Goal: Task Accomplishment & Management: Use online tool/utility

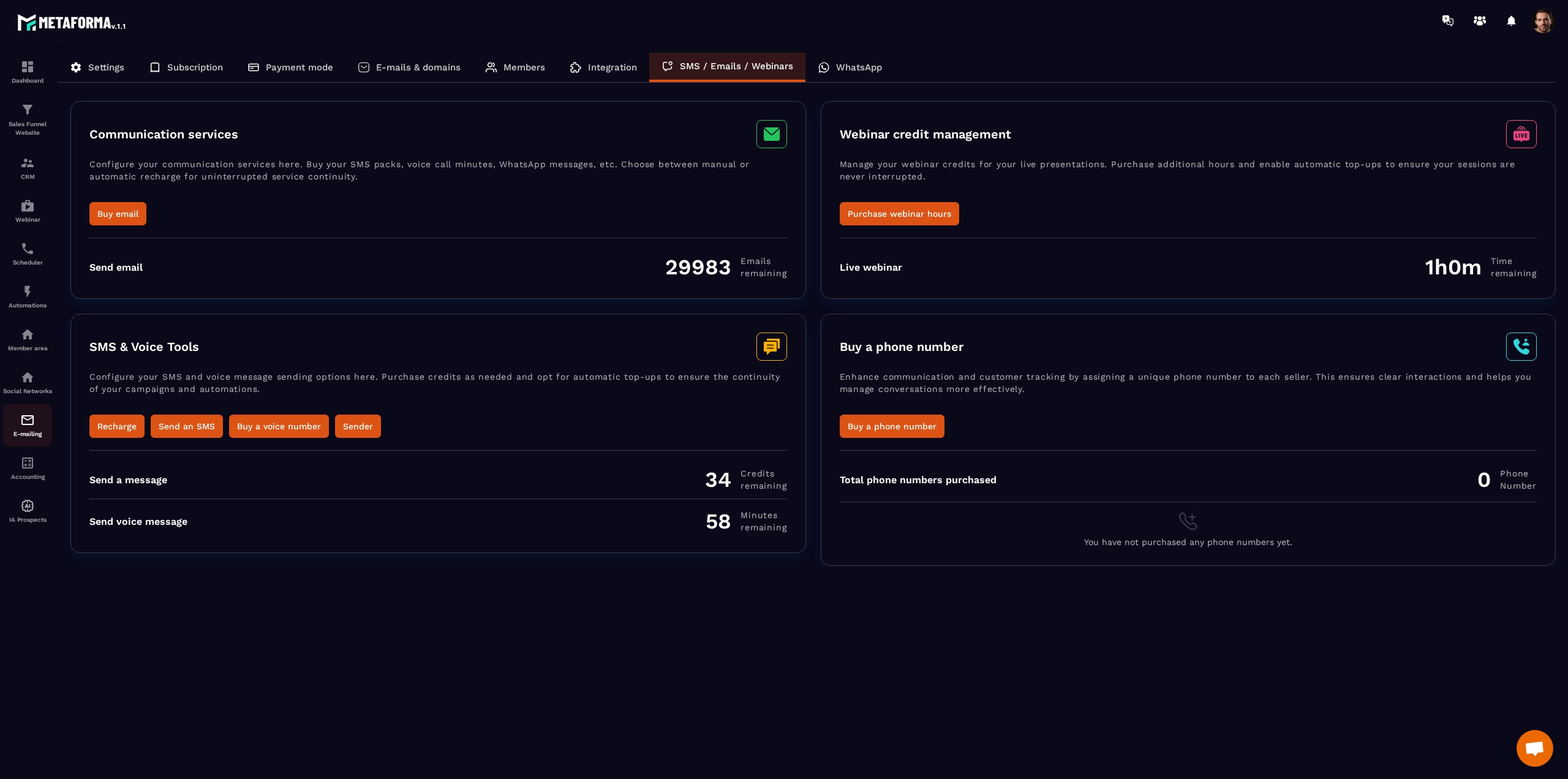
click at [27, 418] on link "E-mailing" at bounding box center [27, 425] width 49 height 43
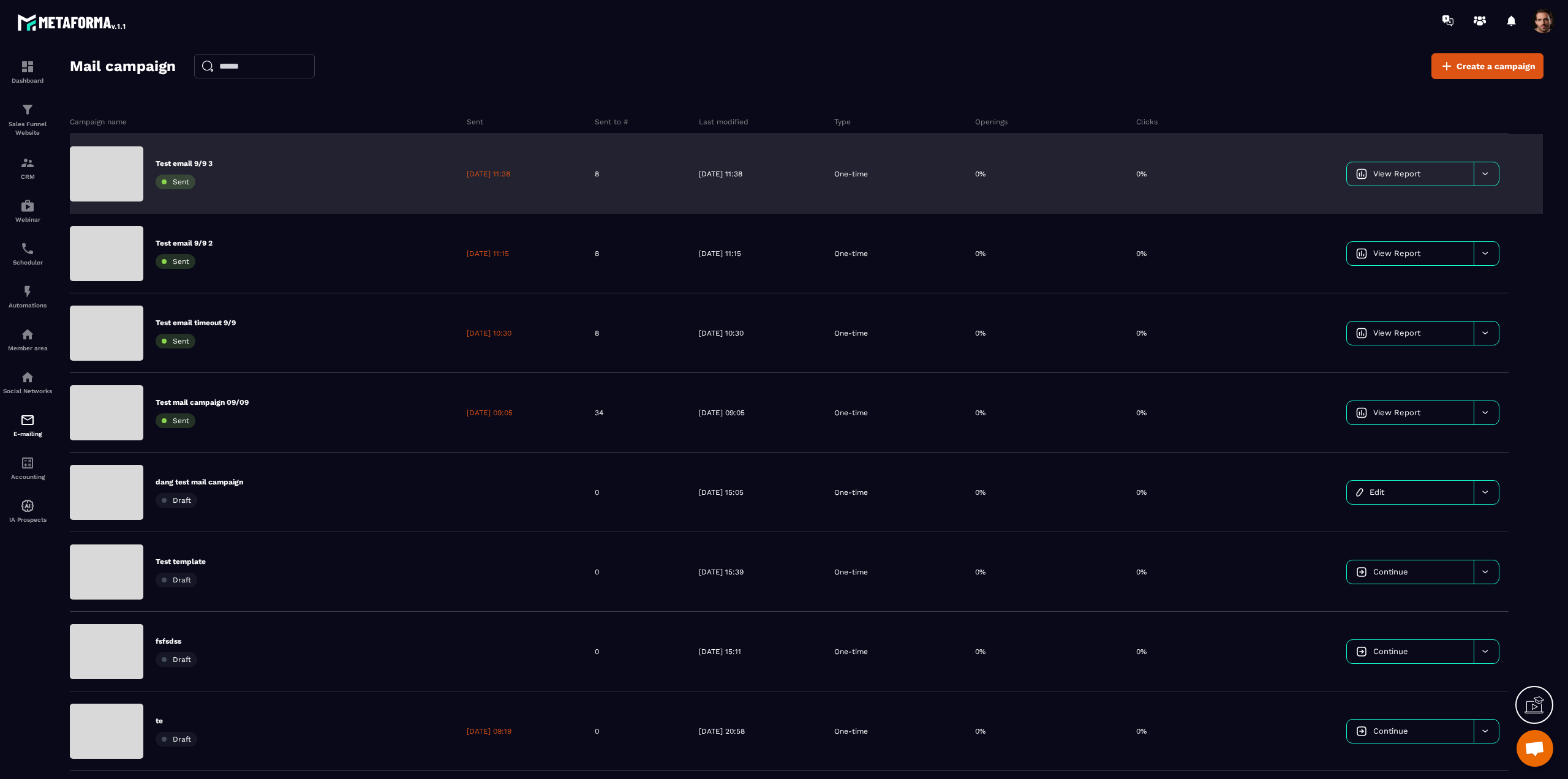
click at [1494, 171] on div at bounding box center [1486, 174] width 25 height 23
click at [1410, 207] on span "Duplicate campaign" at bounding box center [1397, 204] width 75 height 9
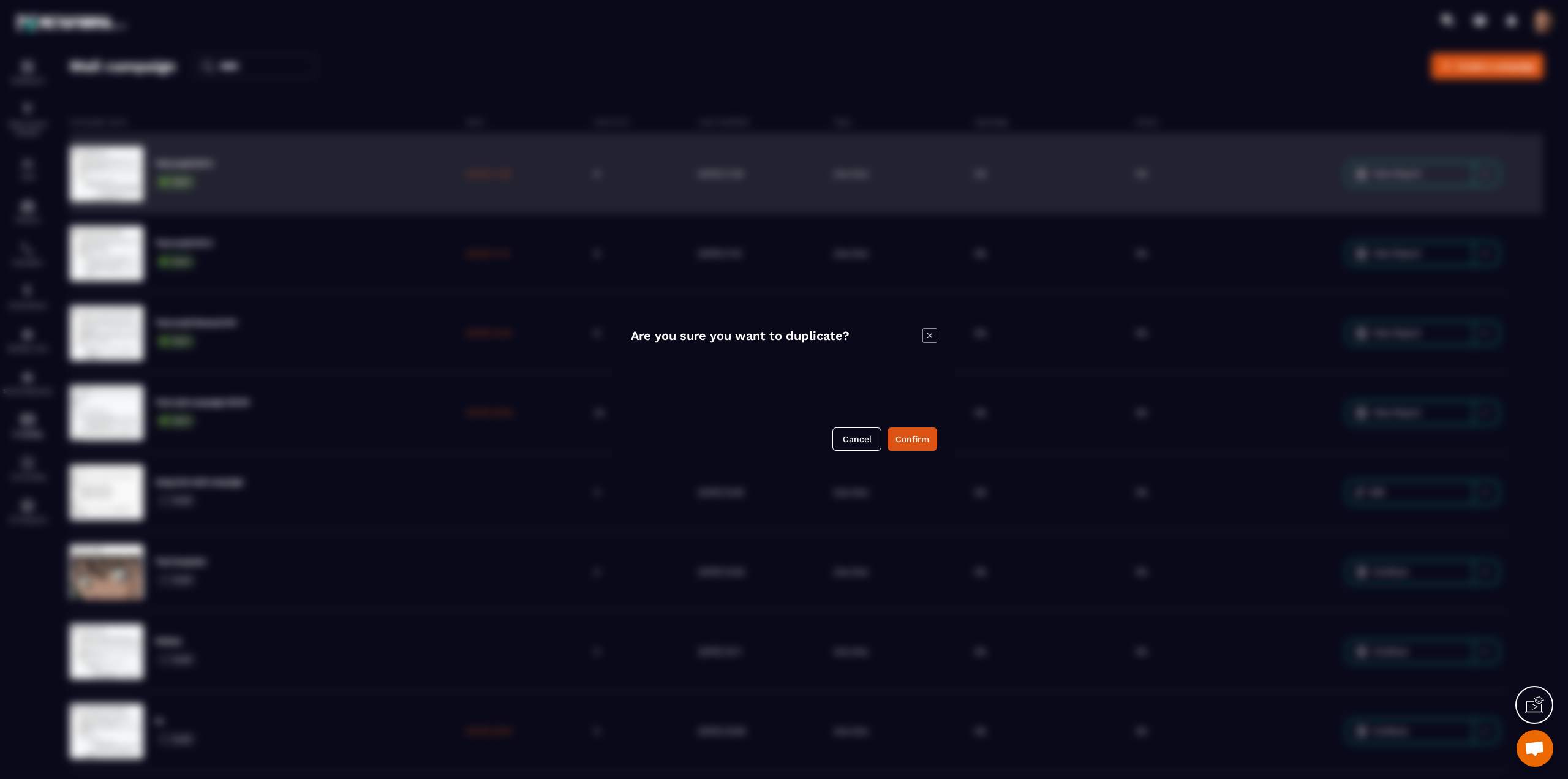
click at [916, 443] on button "Confirm" at bounding box center [912, 439] width 50 height 23
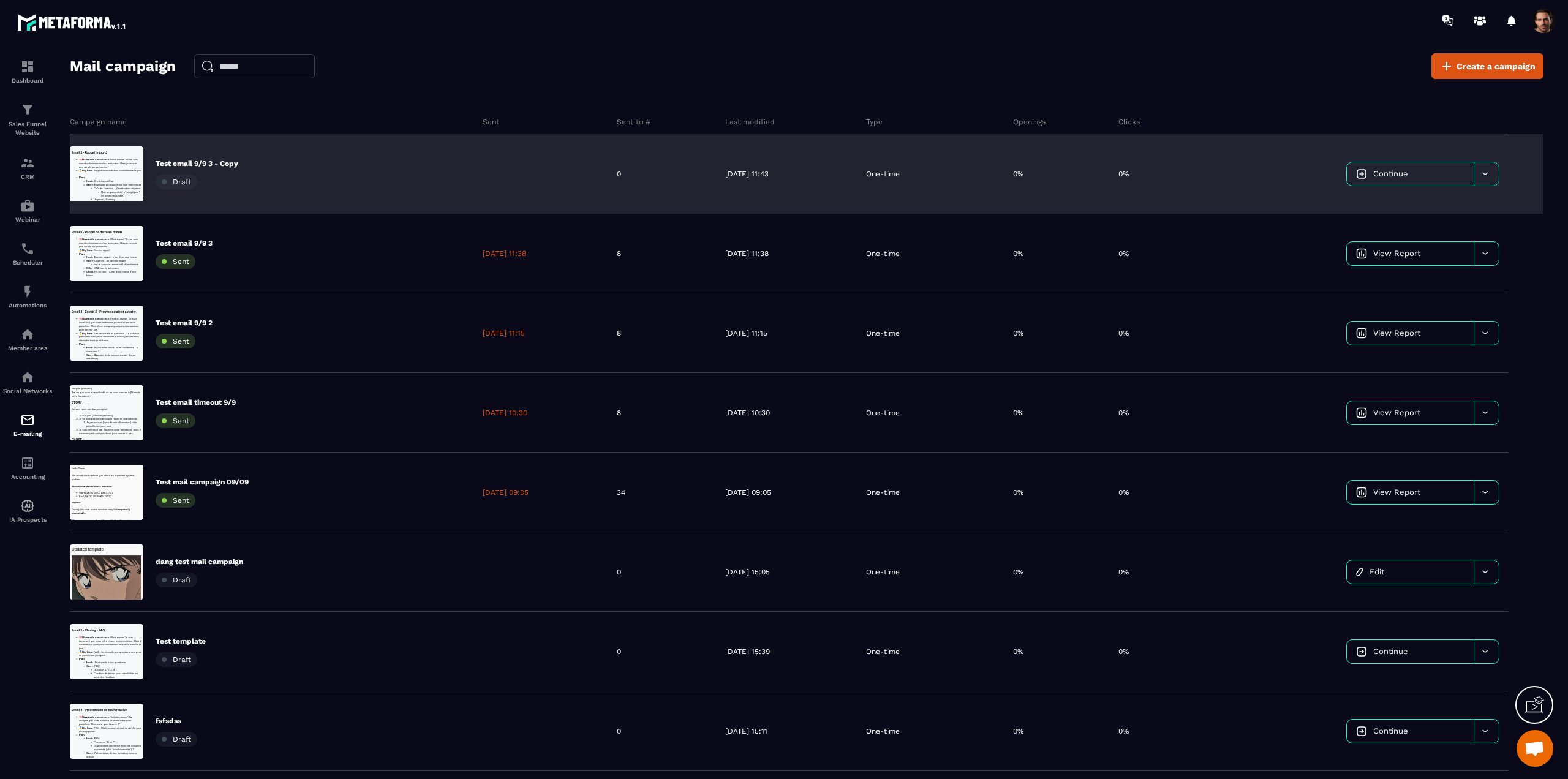
click at [245, 180] on div "Test email 9/9 3 - Copy Draft" at bounding box center [271, 174] width 404 height 80
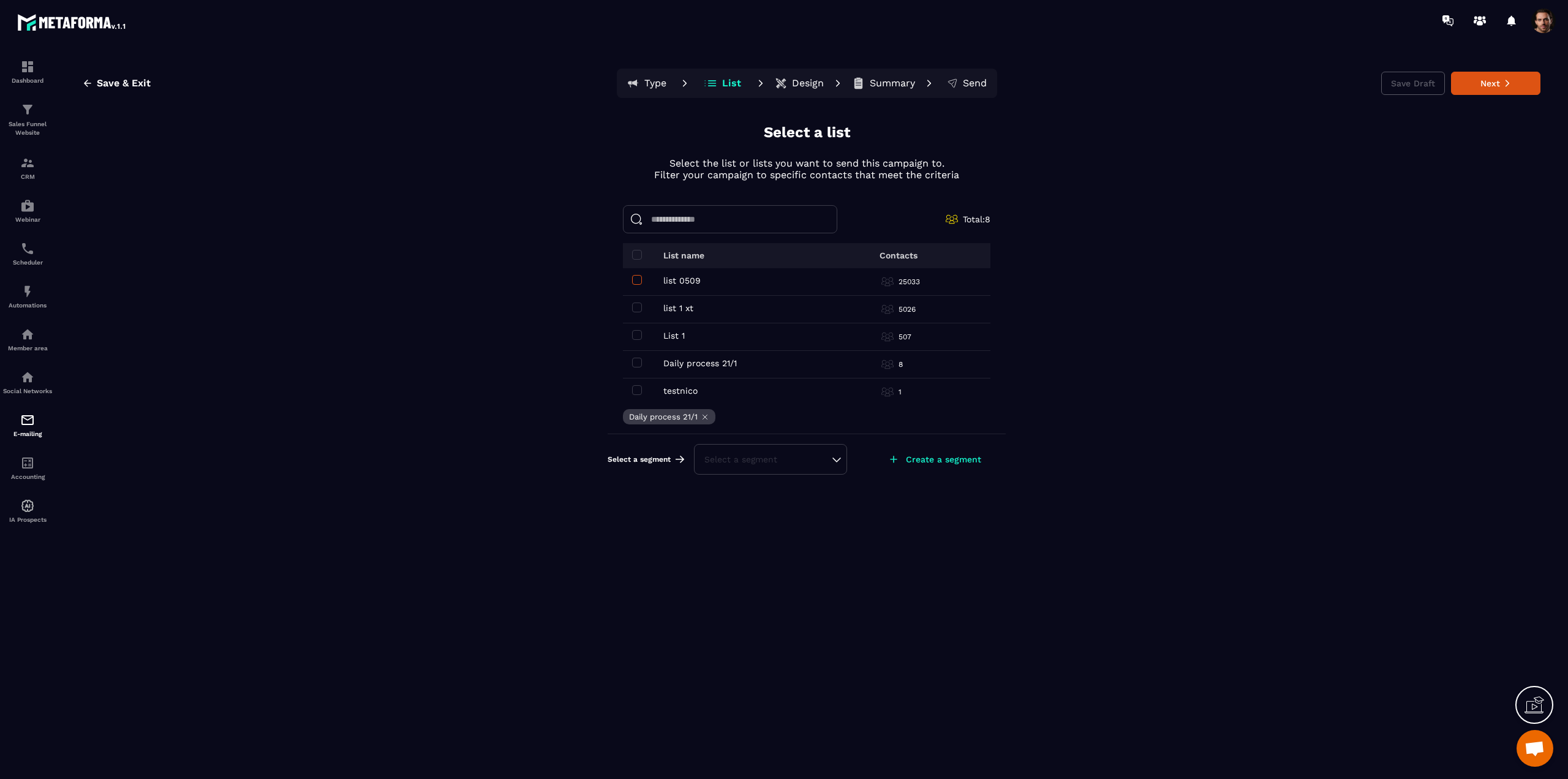
click at [637, 279] on span at bounding box center [637, 279] width 10 height 10
click at [639, 311] on span at bounding box center [637, 307] width 10 height 10
click at [758, 452] on div "Select a segment" at bounding box center [770, 459] width 153 height 31
click at [745, 458] on div "Select a segment" at bounding box center [770, 459] width 132 height 12
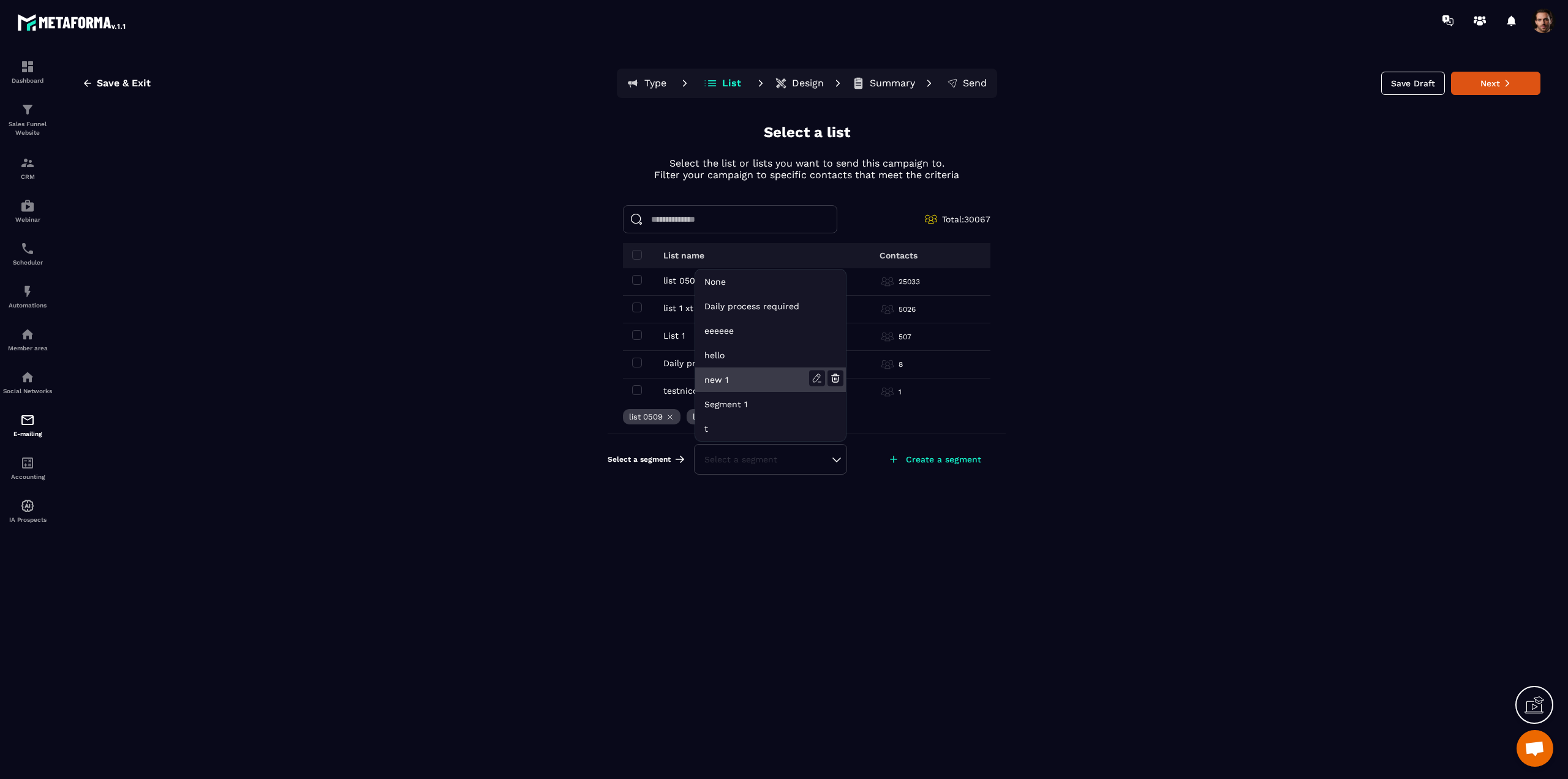
click at [737, 377] on li "new 1" at bounding box center [770, 380] width 151 height 25
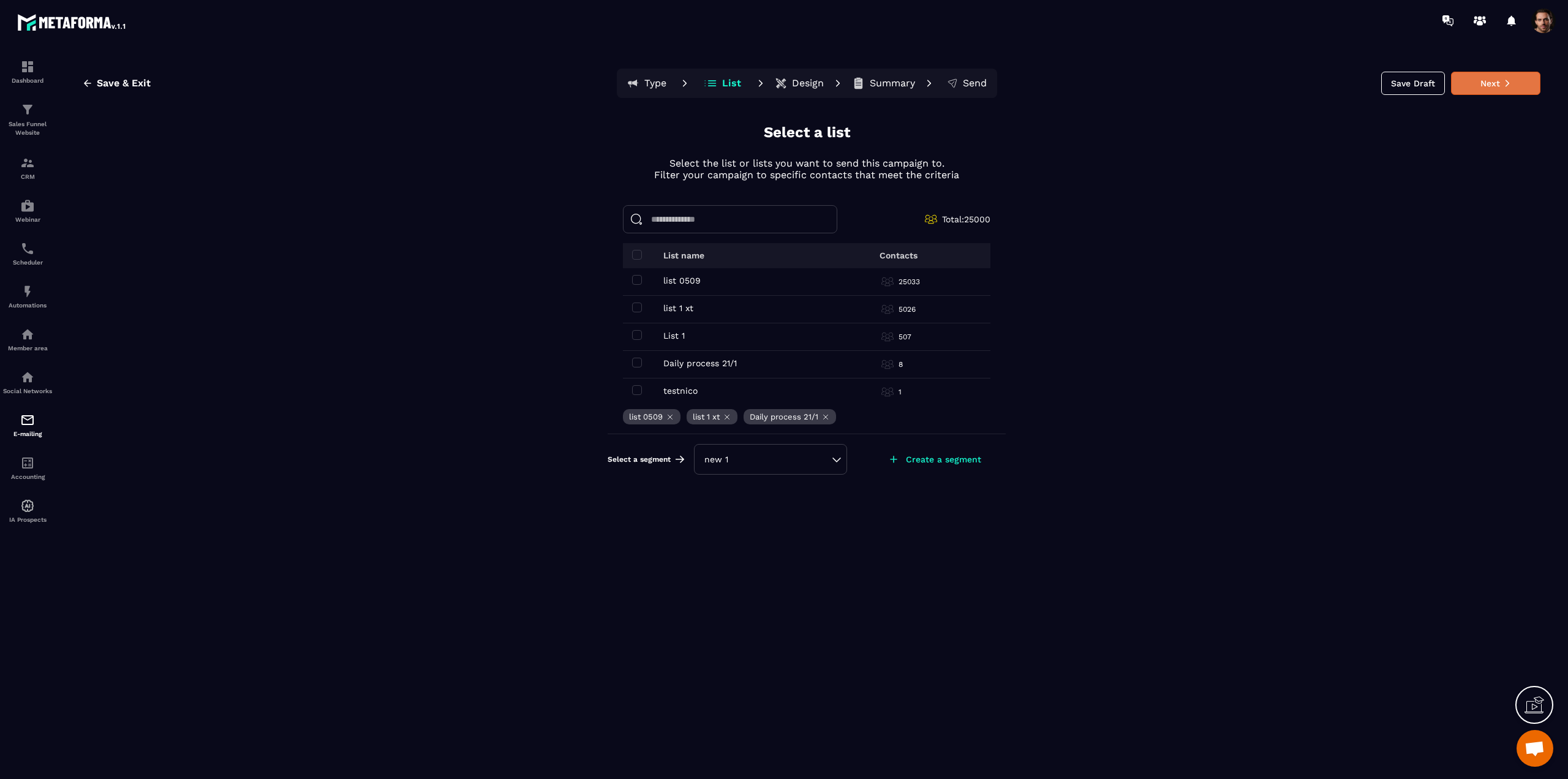
click at [1466, 87] on button "Next" at bounding box center [1495, 83] width 89 height 23
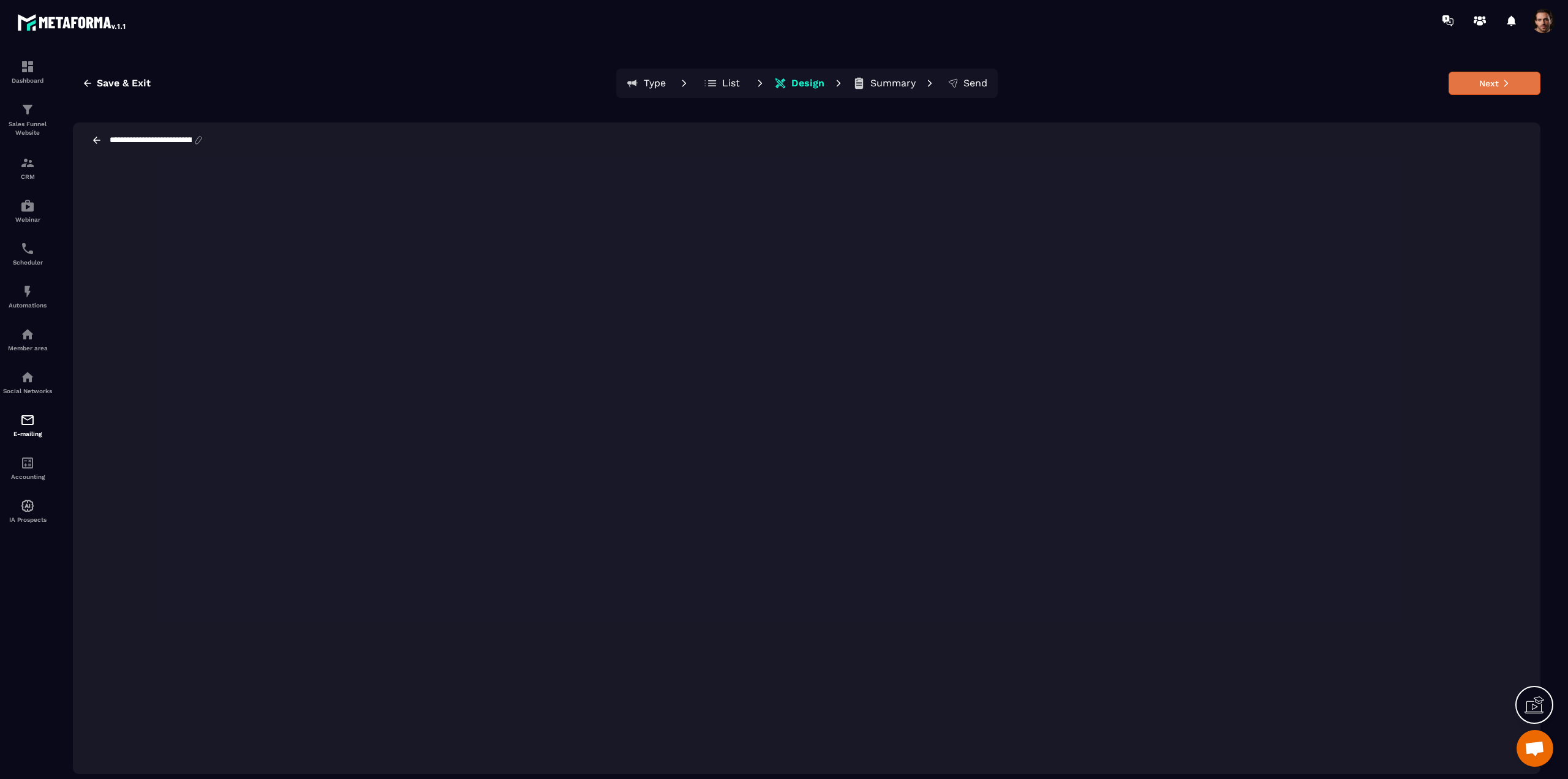
click at [1481, 79] on button "Next" at bounding box center [1494, 83] width 92 height 23
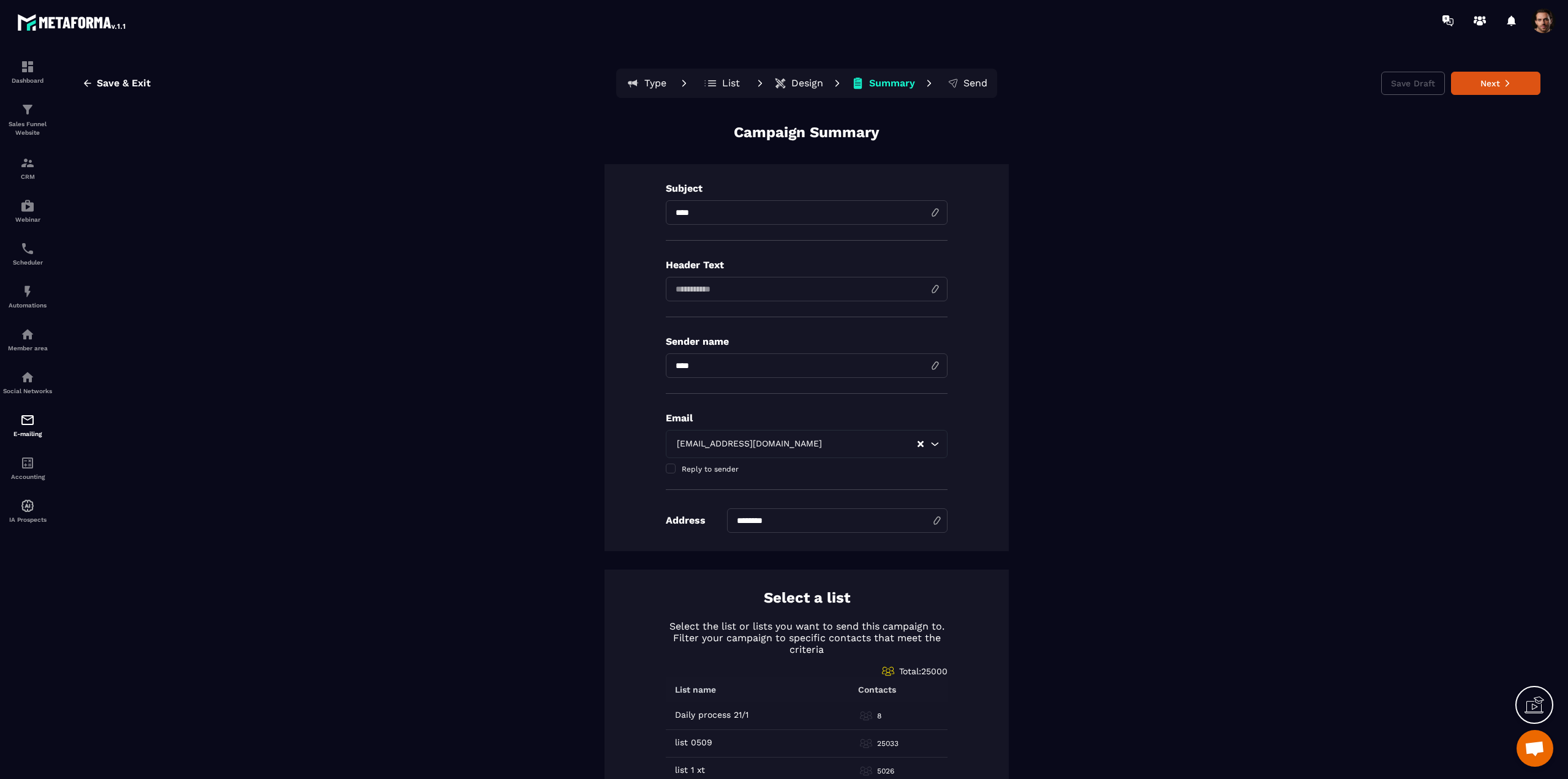
drag, startPoint x: 798, startPoint y: 211, endPoint x: 632, endPoint y: 210, distance: 166.0
click at [632, 210] on div "Subject **** Header Text Sender name Email [EMAIL_ADDRESS][DOMAIN_NAME] Loading…" at bounding box center [806, 358] width 404 height 387
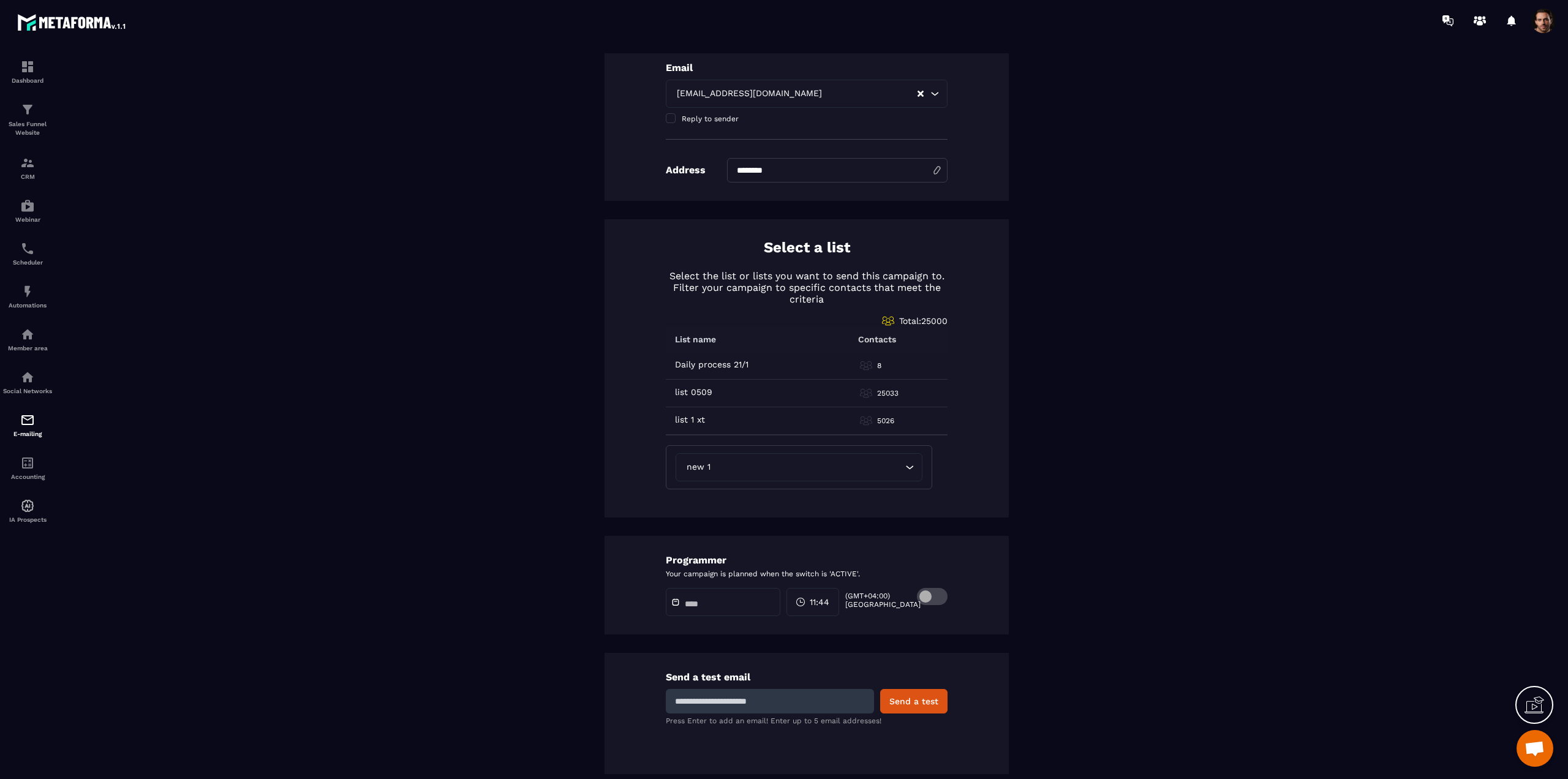
type input "**********"
click at [932, 595] on span at bounding box center [932, 596] width 31 height 17
click at [748, 604] on input "text" at bounding box center [727, 604] width 86 height 9
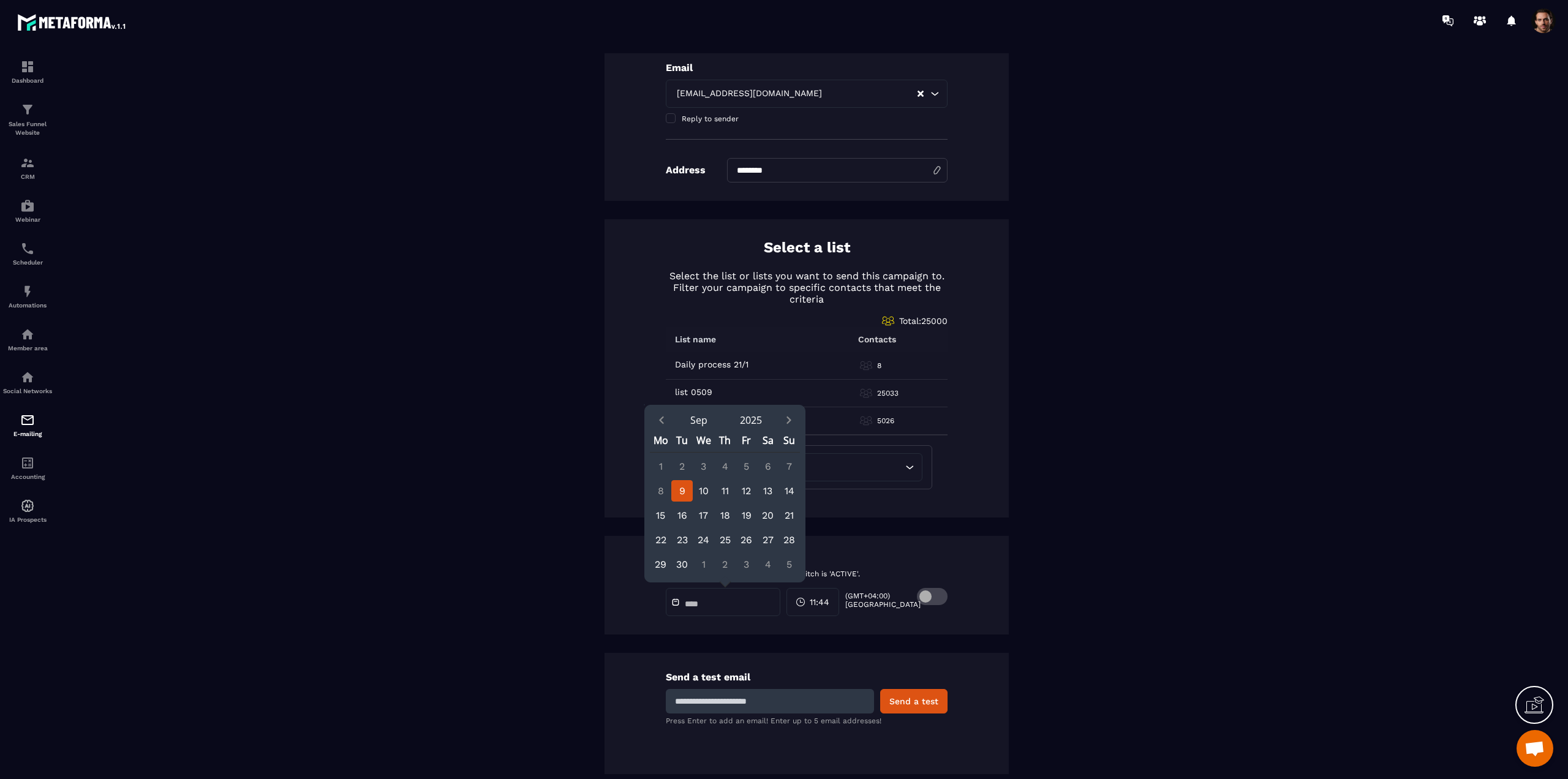
click at [680, 491] on div "9" at bounding box center [682, 490] width 21 height 21
type input "**********"
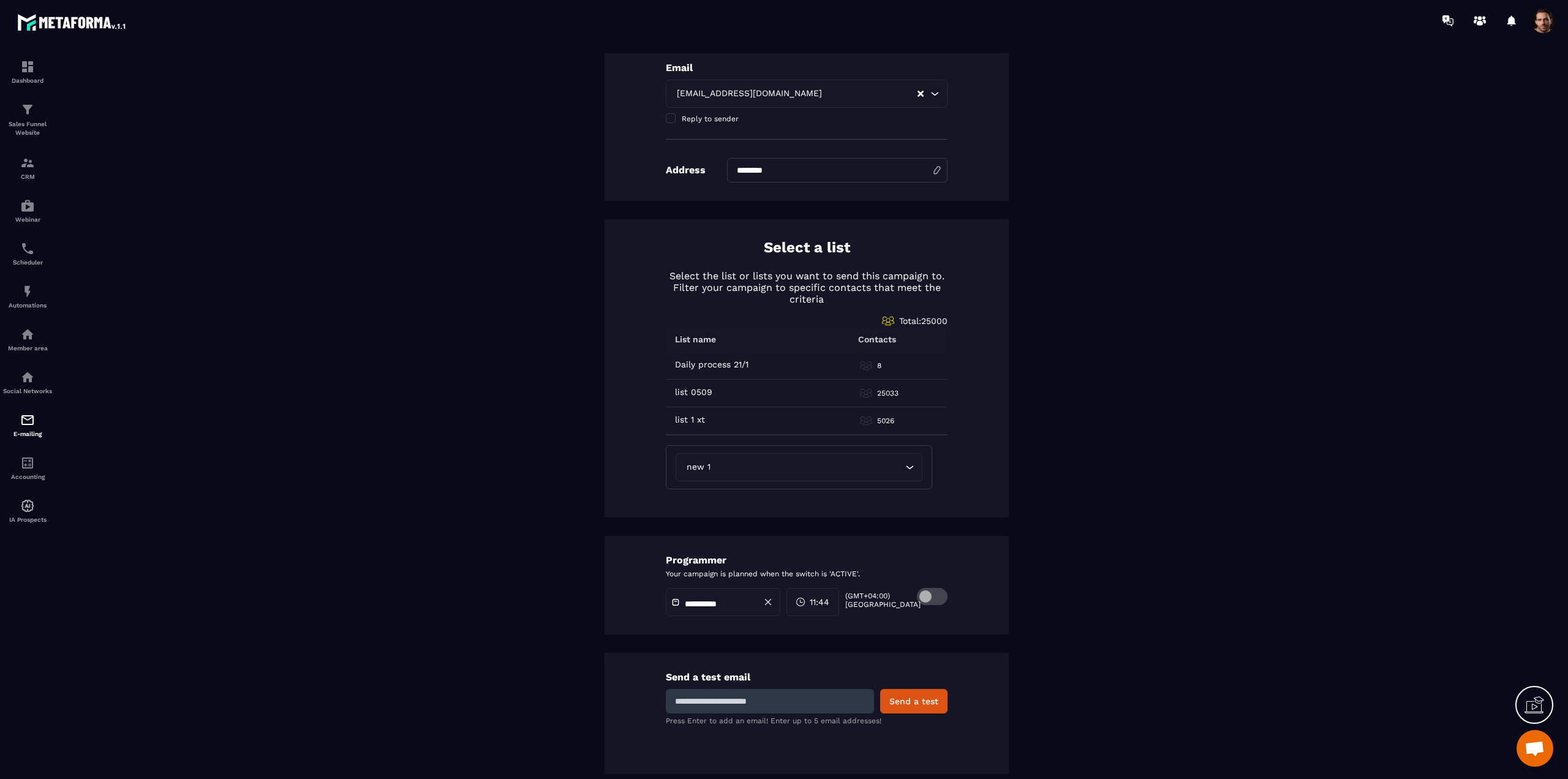
click at [817, 607] on div "11:44" at bounding box center [813, 602] width 52 height 28
click at [785, 677] on div "8 (8 AM)" at bounding box center [791, 678] width 61 height 16
click at [834, 682] on div "47" at bounding box center [852, 686] width 61 height 16
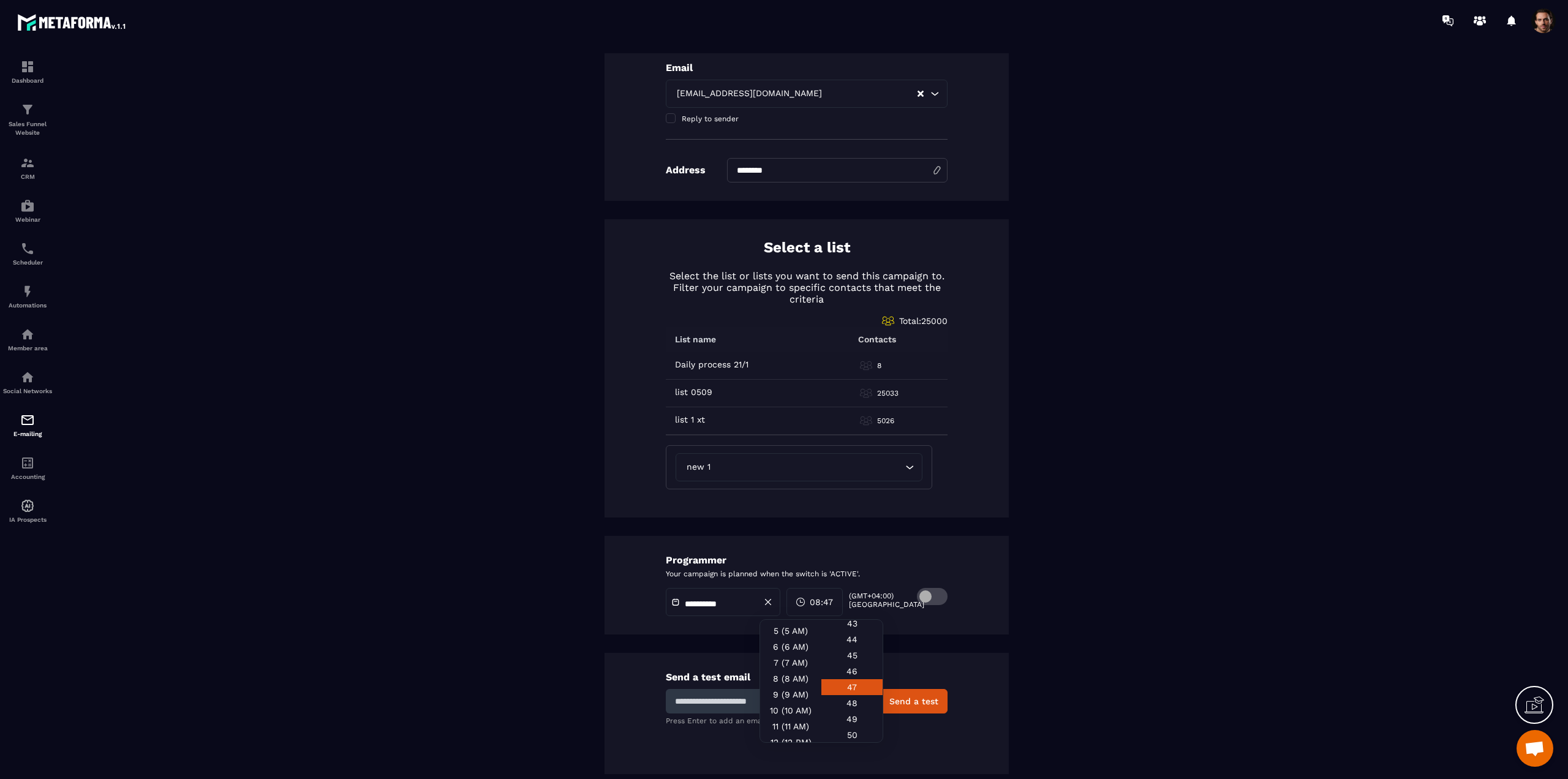
click at [897, 660] on div "Send a test email Send a test Press Enter to add an email! Enter up to 5 email …" at bounding box center [806, 714] width 404 height 121
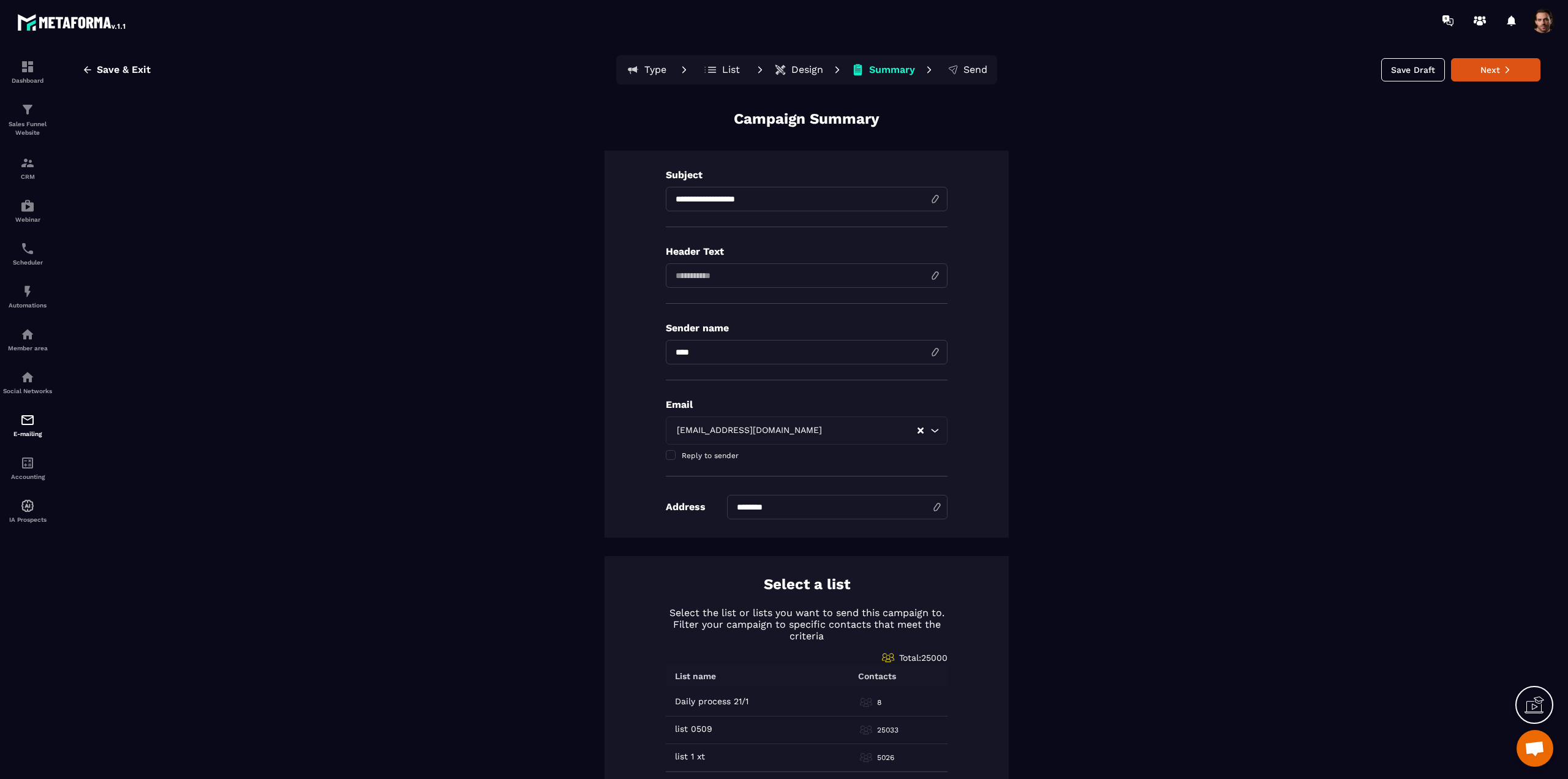
scroll to position [0, 0]
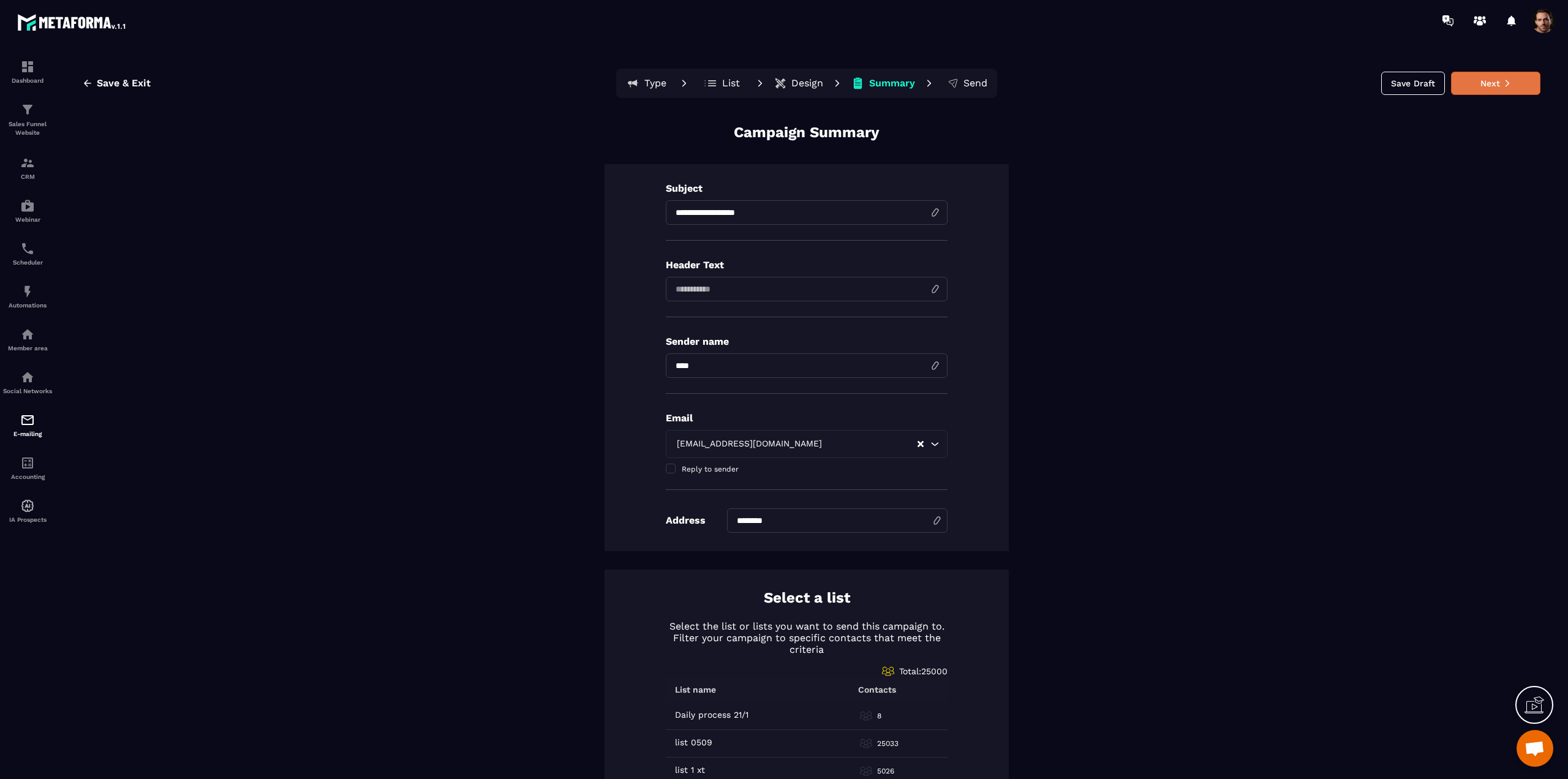
click at [1481, 78] on button "Next" at bounding box center [1495, 83] width 89 height 23
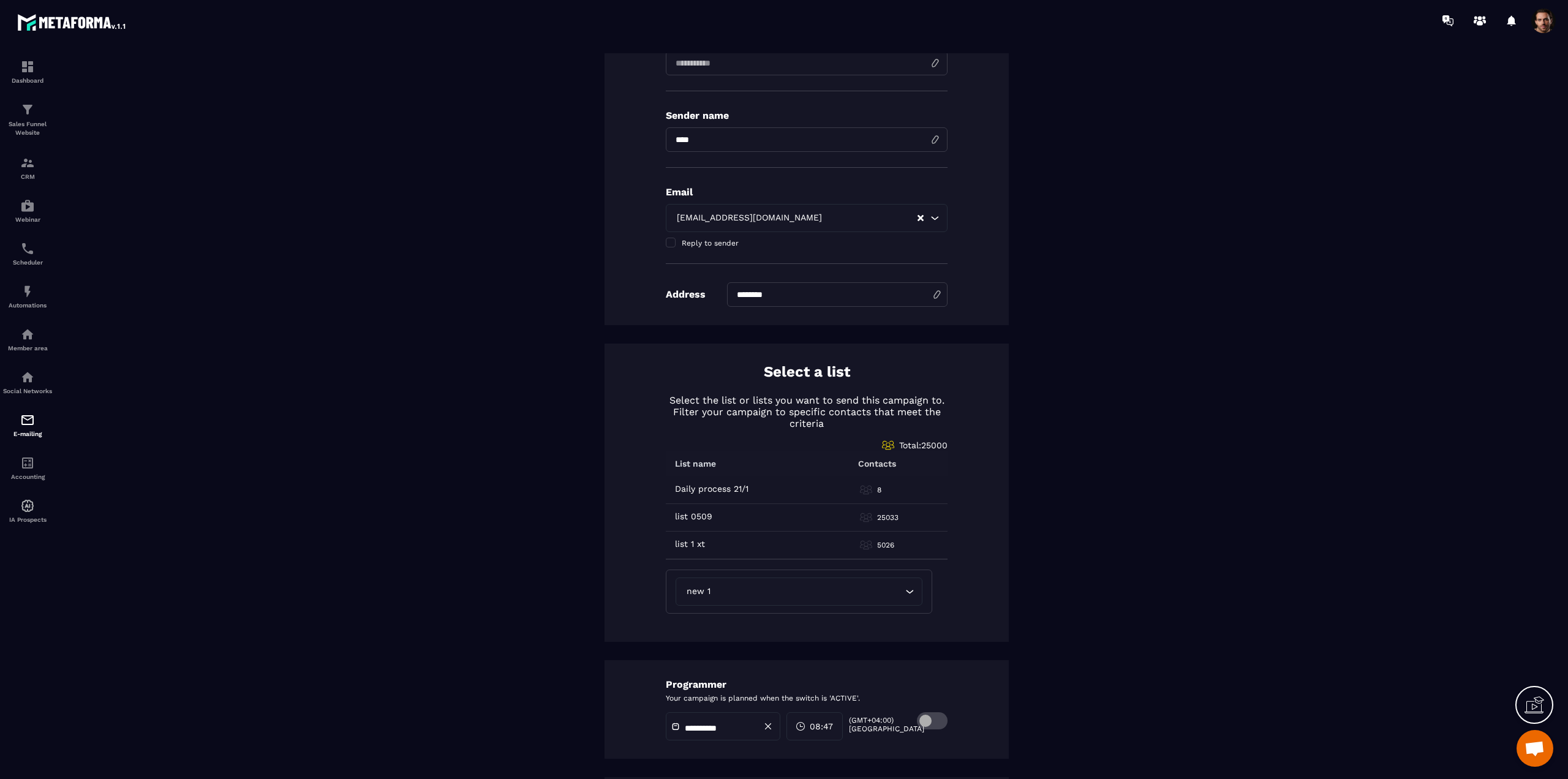
scroll to position [350, 0]
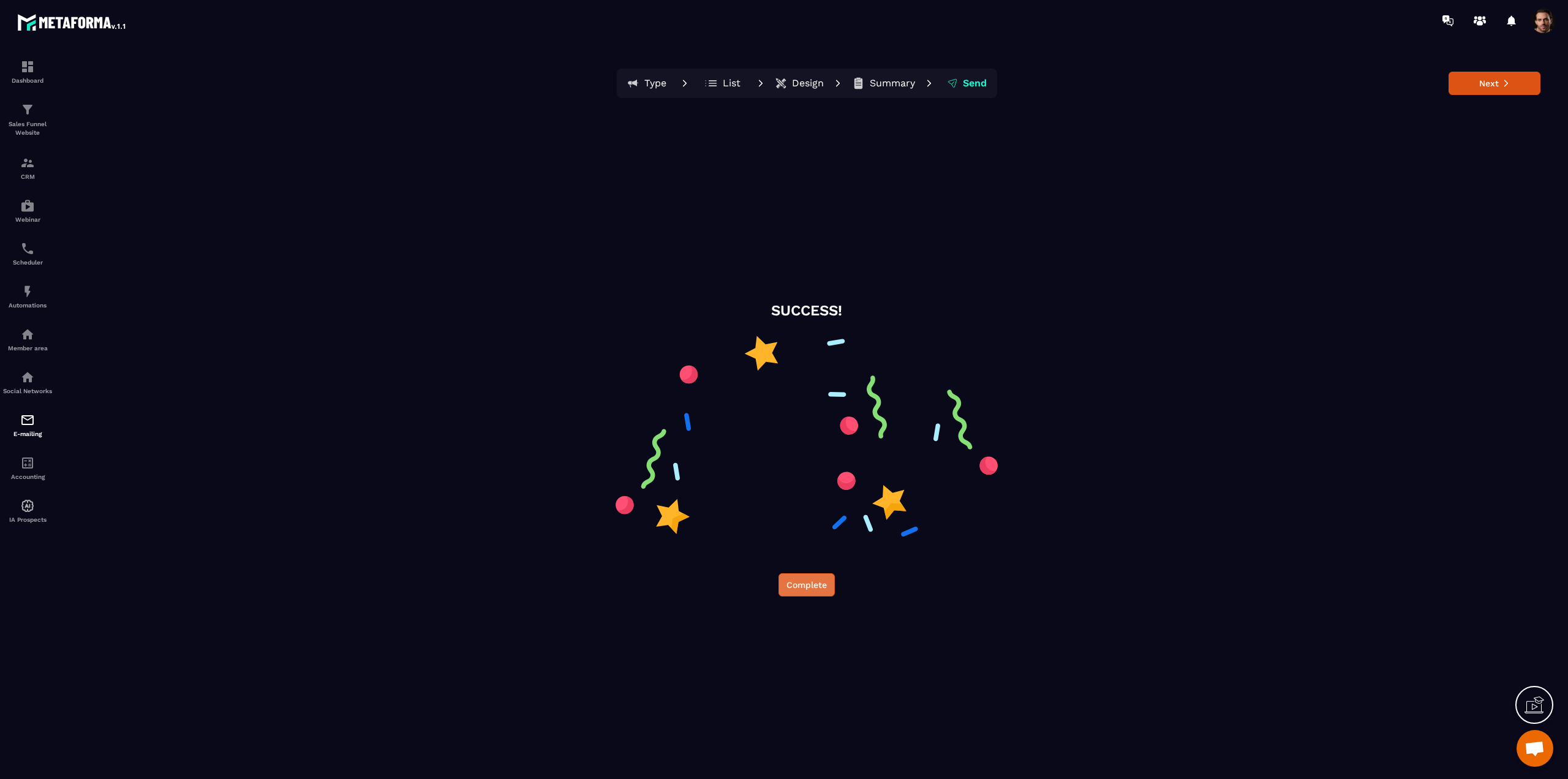
click at [824, 588] on button "Complete" at bounding box center [806, 585] width 57 height 23
